Goal: Information Seeking & Learning: Learn about a topic

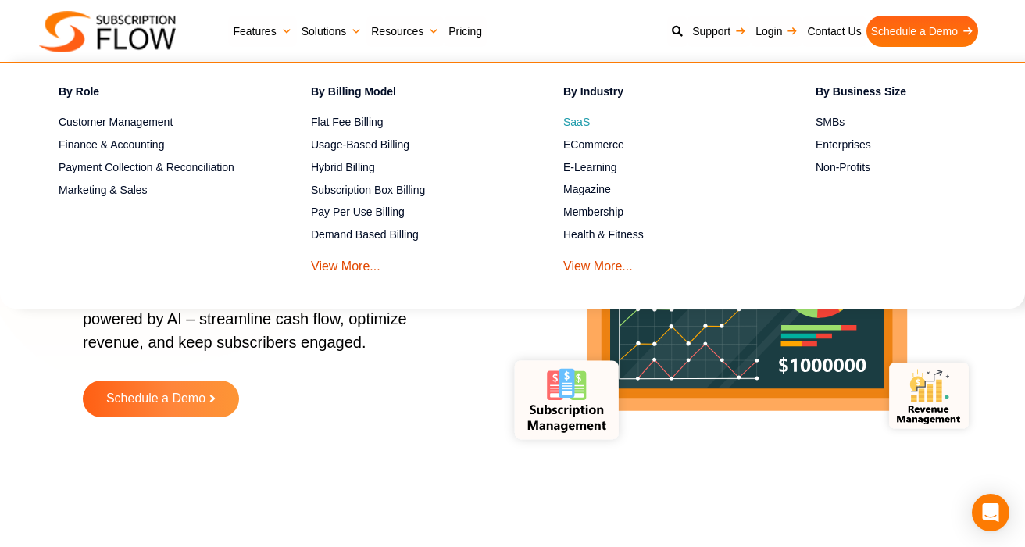
click at [575, 127] on span "SaaS" at bounding box center [576, 122] width 27 height 16
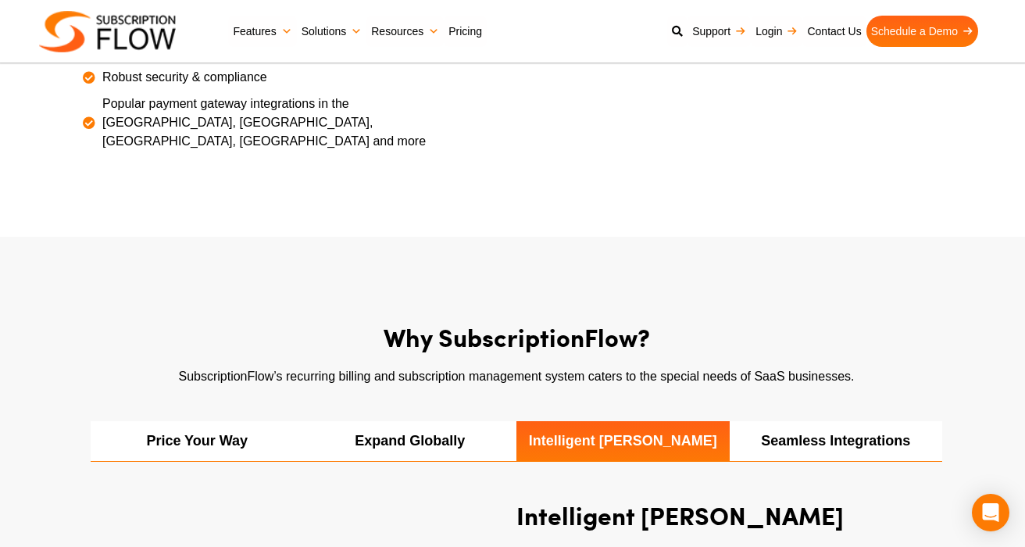
scroll to position [1034, 0]
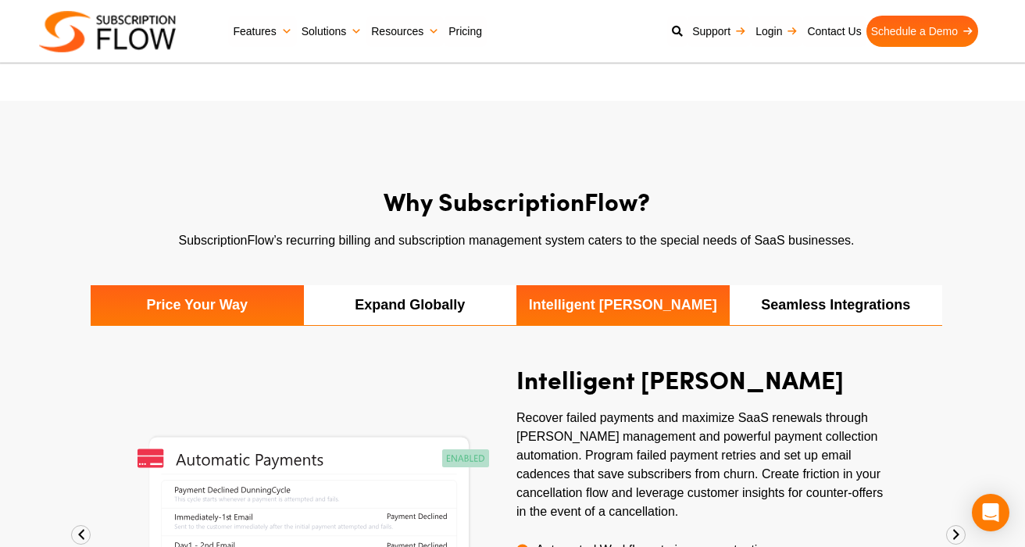
click at [205, 285] on li "Price Your Way" at bounding box center [197, 305] width 213 height 40
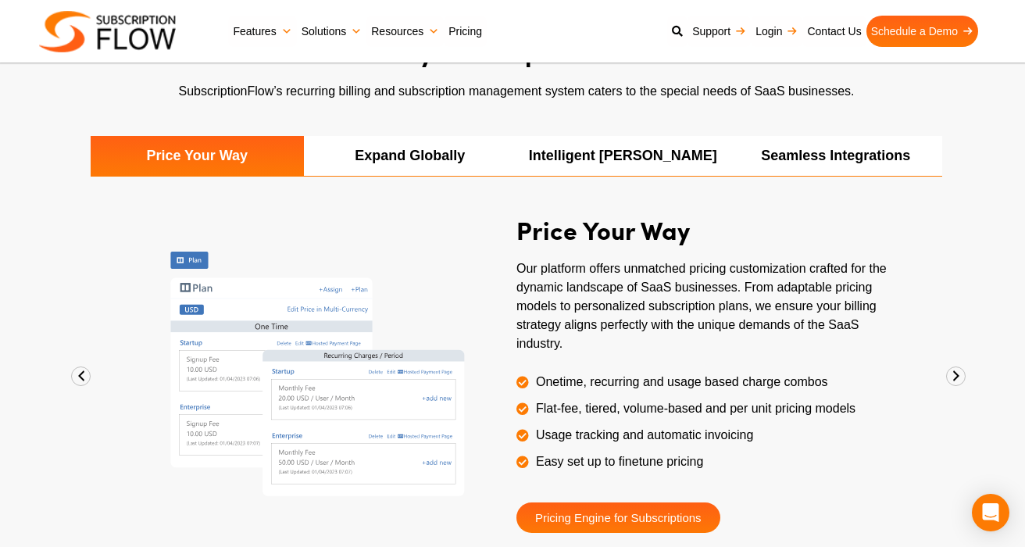
scroll to position [1185, 0]
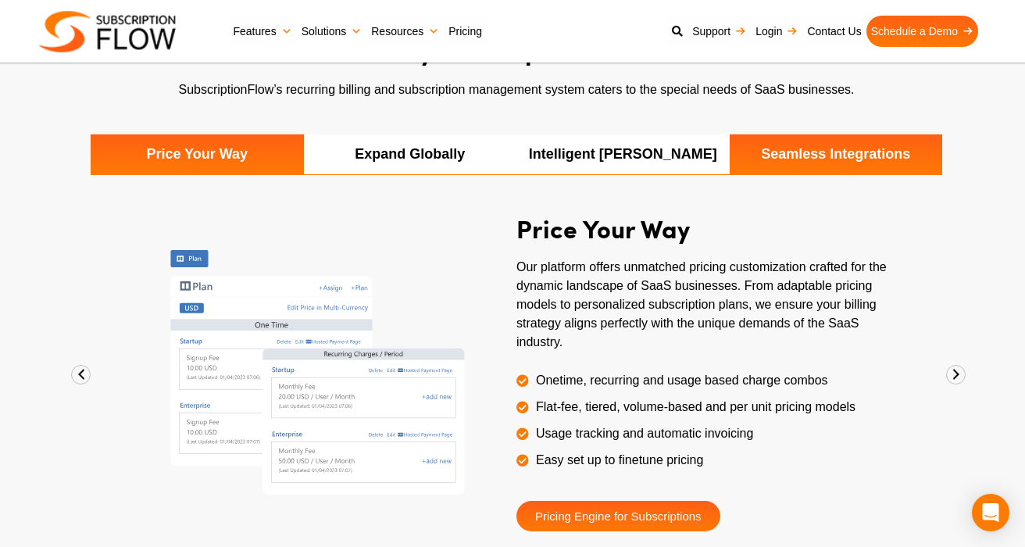
click at [821, 134] on li "Seamless Integrations" at bounding box center [836, 154] width 213 height 40
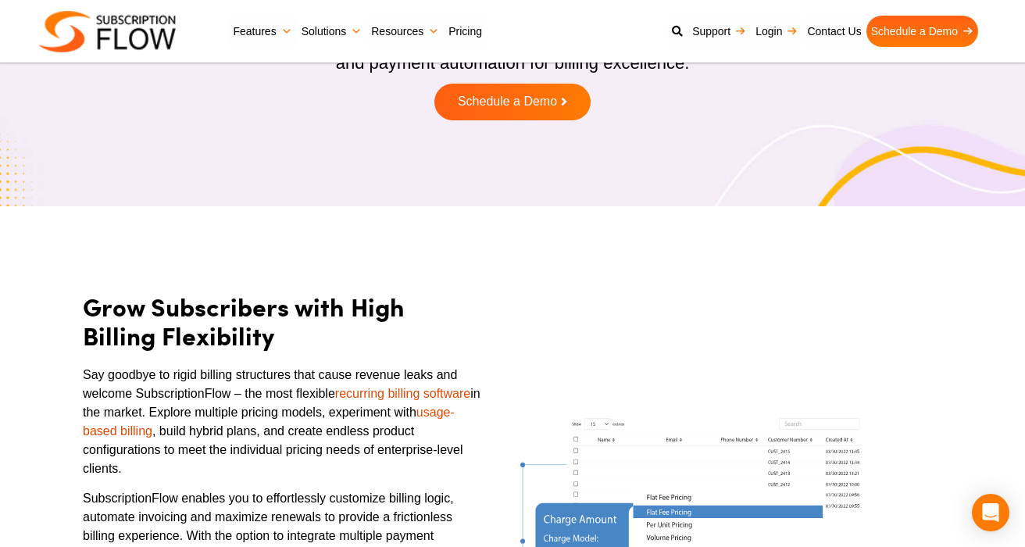
scroll to position [0, 0]
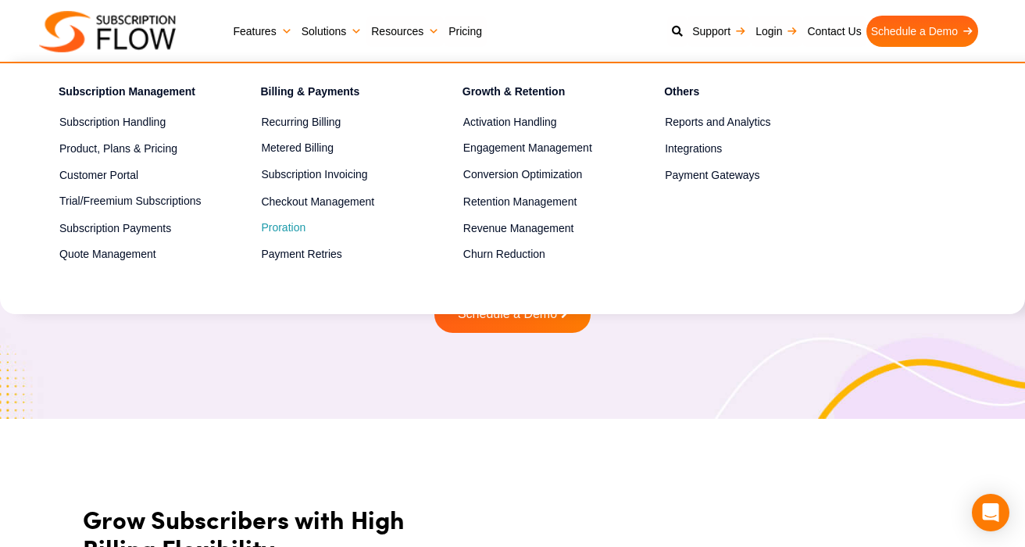
click at [279, 228] on link "Proration" at bounding box center [334, 228] width 146 height 19
